Goal: Information Seeking & Learning: Learn about a topic

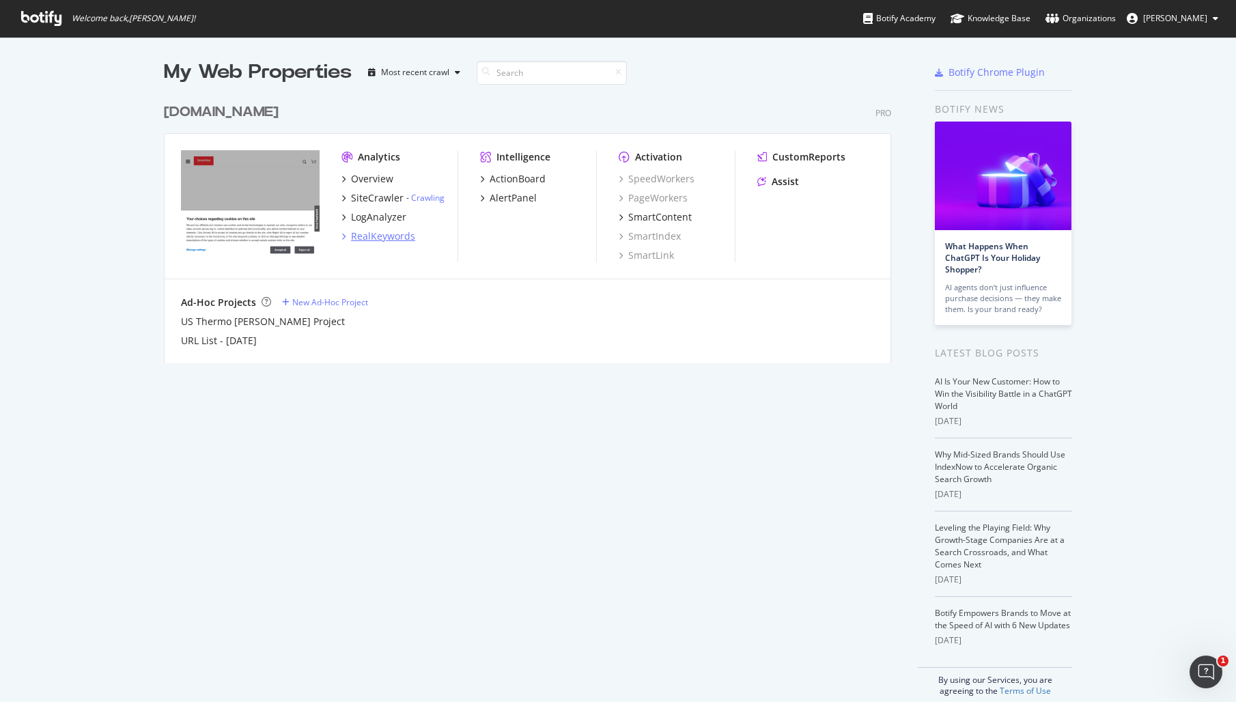
click at [356, 234] on div "RealKeywords" at bounding box center [383, 236] width 64 height 14
